Goal: Subscribe to service/newsletter

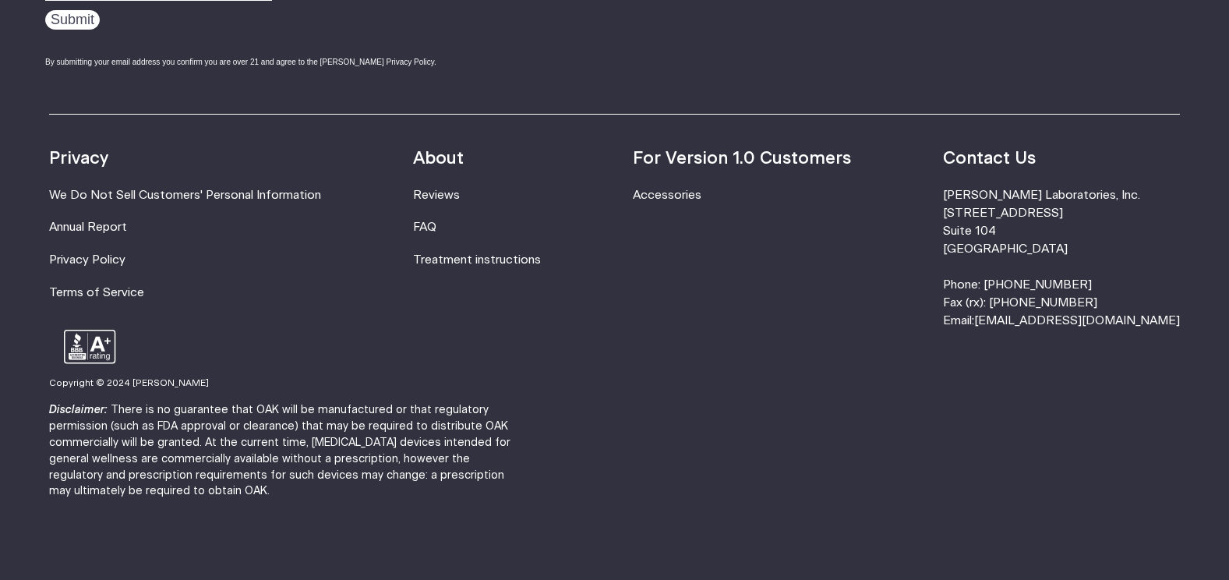
scroll to position [5191, 0]
click at [701, 189] on link "Accessories" at bounding box center [667, 195] width 69 height 12
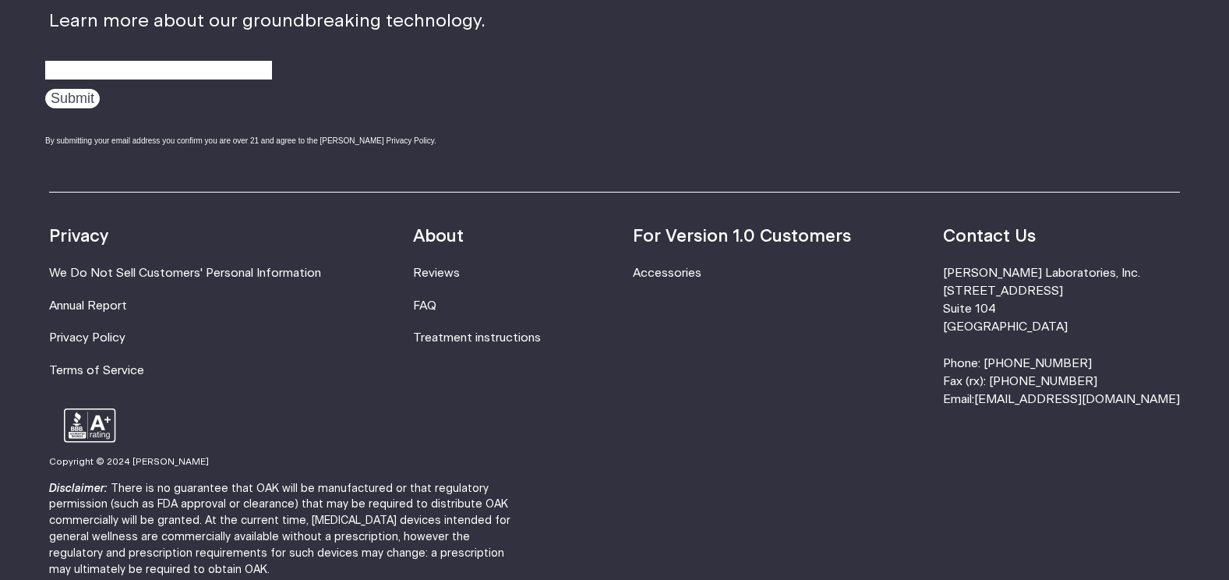
scroll to position [1247, 0]
click at [436, 298] on link "FAQ" at bounding box center [424, 304] width 23 height 12
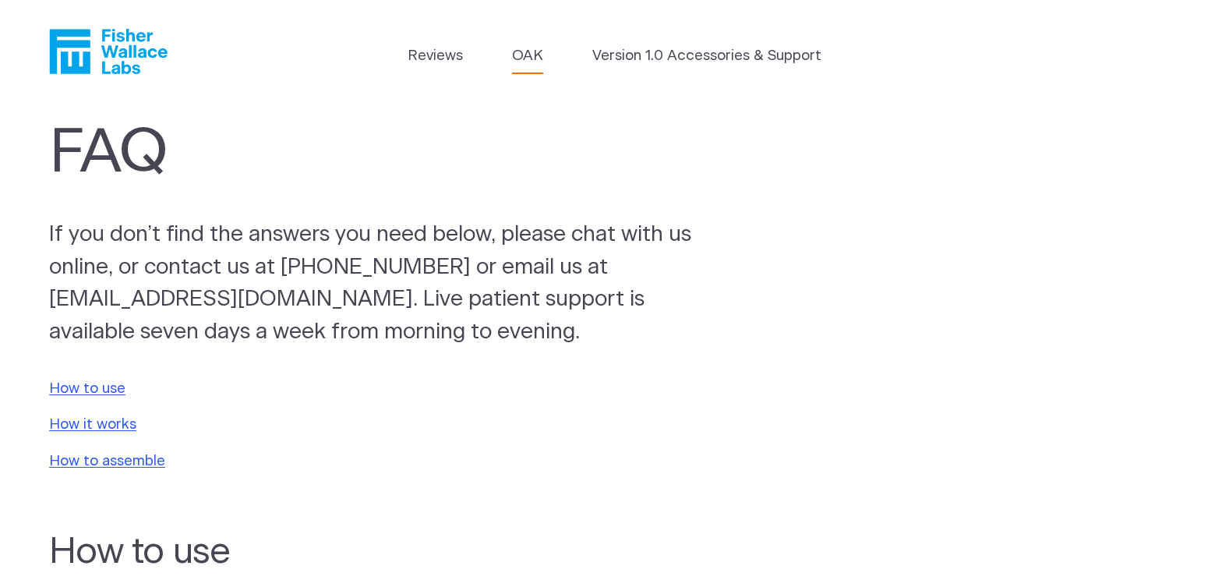
click at [533, 56] on link "OAK" at bounding box center [527, 56] width 31 height 22
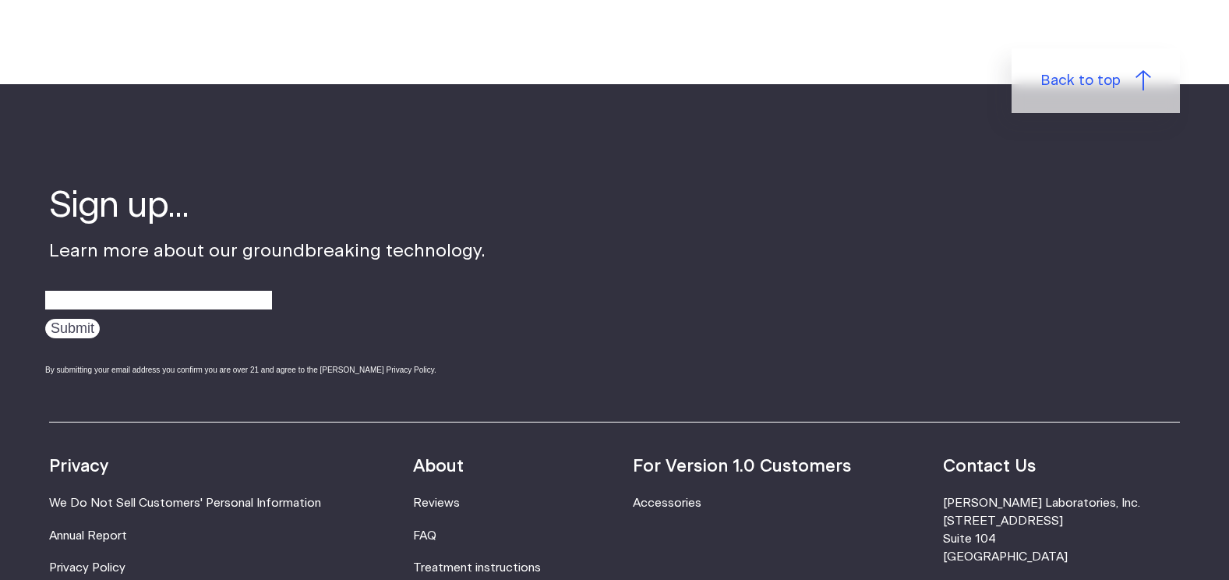
scroll to position [2571, 0]
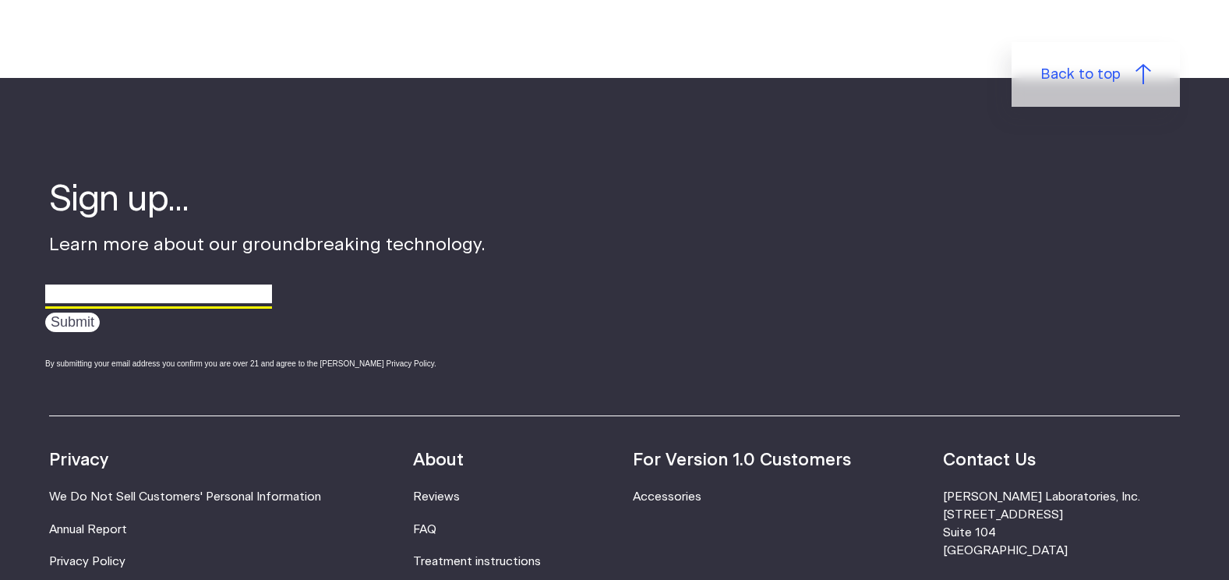
click at [94, 282] on input "email" at bounding box center [158, 294] width 227 height 24
type input "jmmcquighan@pstcc.edu"
click at [77, 312] on input "Submit" at bounding box center [72, 321] width 55 height 19
